Goal: Check status: Check status

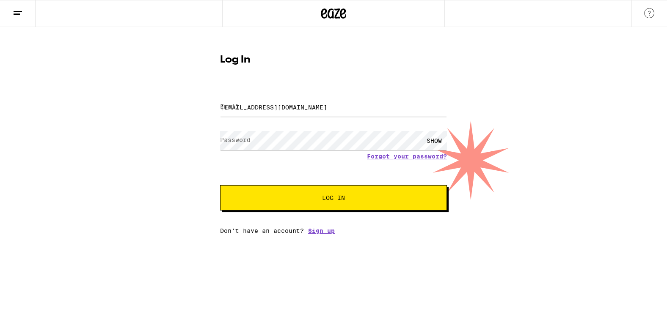
click at [344, 201] on span "Log In" at bounding box center [333, 198] width 23 height 6
click at [367, 195] on button "Log In" at bounding box center [333, 197] width 227 height 25
click at [367, 194] on button "Log In" at bounding box center [333, 197] width 227 height 25
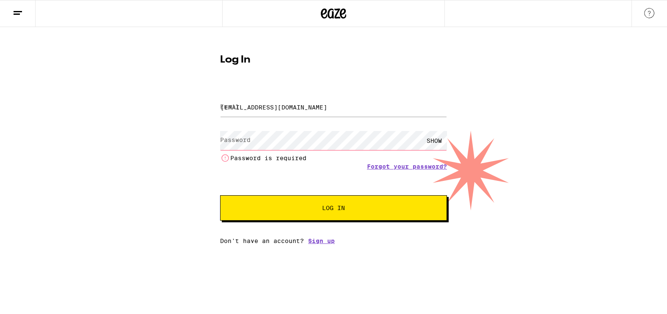
drag, startPoint x: 311, startPoint y: 126, endPoint x: 236, endPoint y: 139, distance: 76.4
click at [236, 141] on label "Password" at bounding box center [235, 140] width 30 height 7
click at [236, 140] on label "Password" at bounding box center [235, 140] width 30 height 7
click at [236, 139] on label "Password" at bounding box center [235, 140] width 30 height 7
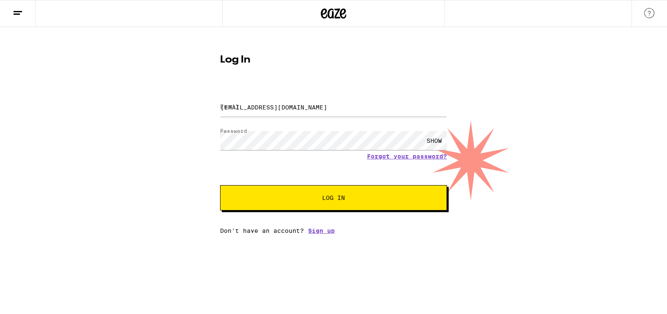
click at [438, 140] on div "SHOW" at bounding box center [433, 140] width 25 height 19
click at [437, 139] on div "SHOW" at bounding box center [433, 140] width 25 height 19
click at [437, 139] on div "HIDE" at bounding box center [433, 140] width 25 height 19
click at [393, 197] on span "Log In" at bounding box center [333, 198] width 158 height 6
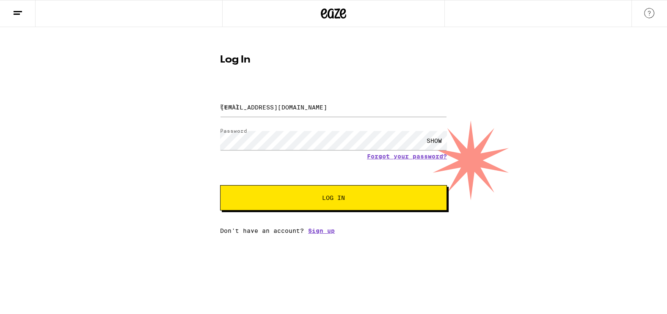
click at [393, 196] on button "Log In" at bounding box center [333, 197] width 227 height 25
click at [17, 13] on icon at bounding box center [18, 13] width 10 height 10
click at [16, 12] on icon at bounding box center [18, 13] width 10 height 10
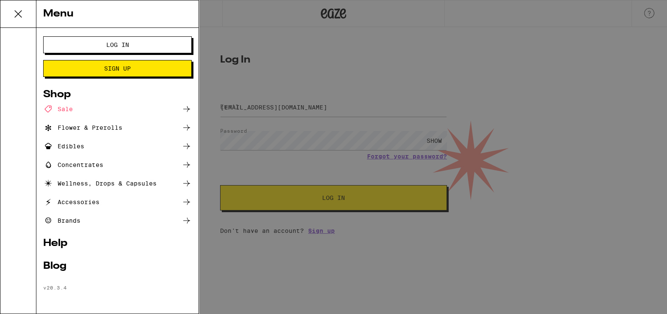
click at [85, 41] on button "Log In" at bounding box center [117, 44] width 148 height 17
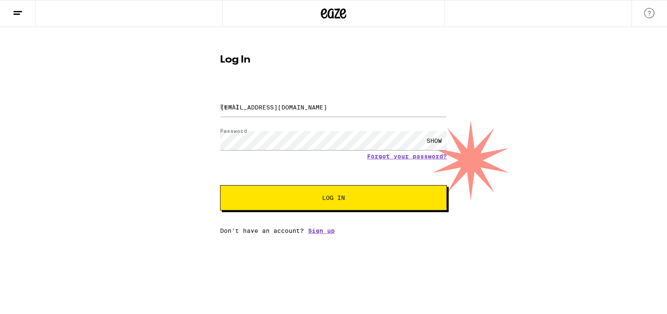
click at [361, 206] on button "Log In" at bounding box center [333, 197] width 227 height 25
click at [364, 203] on button "Log In" at bounding box center [333, 197] width 227 height 25
click at [325, 208] on button "Log In" at bounding box center [333, 197] width 227 height 25
click at [325, 207] on button "Log In" at bounding box center [333, 197] width 227 height 25
click at [325, 206] on button "Log In" at bounding box center [333, 197] width 227 height 25
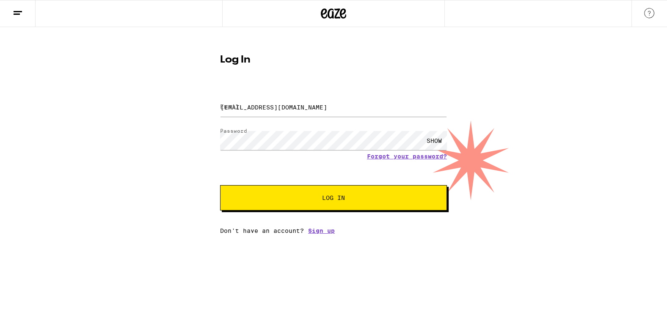
click at [326, 205] on button "Log In" at bounding box center [333, 197] width 227 height 25
click at [326, 204] on button "Log In" at bounding box center [333, 197] width 227 height 25
click at [327, 201] on span "Log In" at bounding box center [333, 198] width 23 height 6
click at [311, 104] on input "[EMAIL_ADDRESS][DOMAIN_NAME]" at bounding box center [333, 107] width 227 height 19
click at [311, 115] on input "Email" at bounding box center [333, 107] width 227 height 19
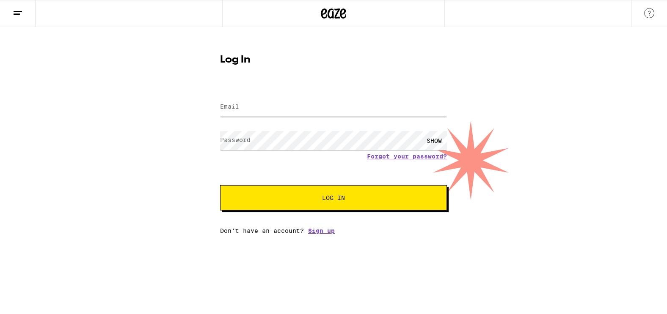
click at [312, 115] on input "Email" at bounding box center [333, 107] width 227 height 19
type input "[EMAIL_ADDRESS][DOMAIN_NAME]"
click at [266, 154] on div "Forgot your password?" at bounding box center [333, 156] width 227 height 7
click at [277, 203] on button "Log In" at bounding box center [333, 197] width 227 height 25
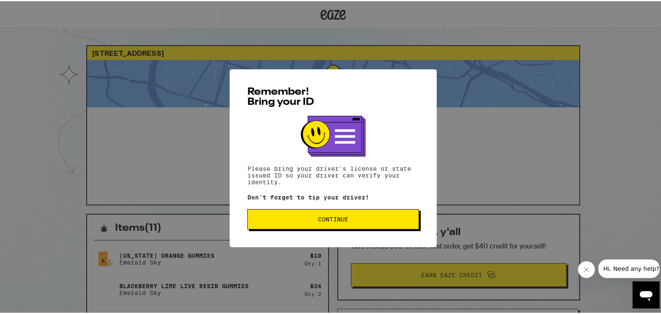
click at [360, 221] on span "Continue" at bounding box center [333, 218] width 157 height 6
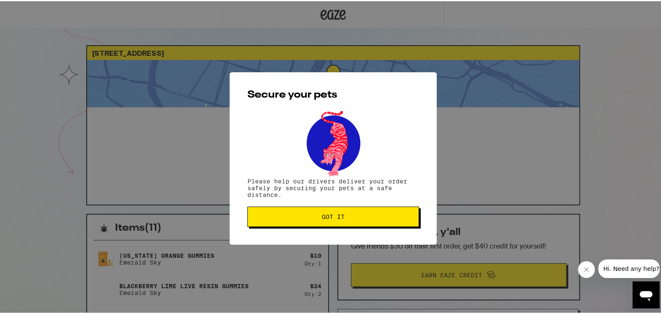
click at [361, 219] on span "Got it" at bounding box center [333, 216] width 157 height 6
